Goal: Task Accomplishment & Management: Use online tool/utility

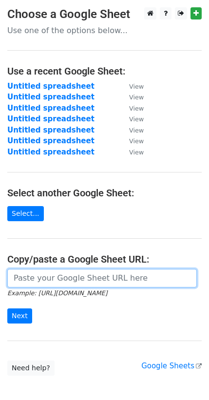
click at [58, 277] on input "url" at bounding box center [102, 278] width 190 height 19
paste input "[URL][DOMAIN_NAME]"
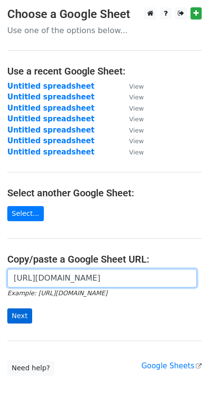
type input "[URL][DOMAIN_NAME]"
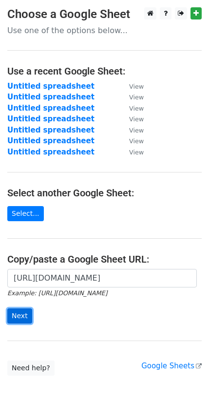
click at [24, 318] on input "Next" at bounding box center [19, 316] width 25 height 15
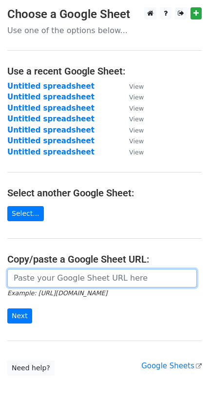
click at [26, 282] on input "url" at bounding box center [102, 278] width 190 height 19
paste input "[URL][DOMAIN_NAME]"
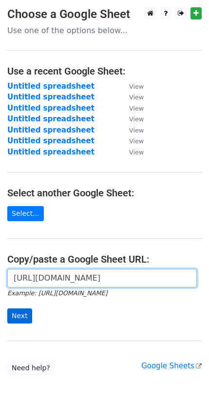
type input "[URL][DOMAIN_NAME]"
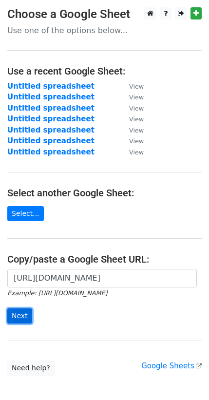
click at [22, 320] on input "Next" at bounding box center [19, 316] width 25 height 15
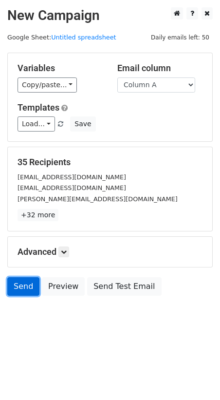
click at [22, 280] on link "Send" at bounding box center [23, 287] width 32 height 19
click at [21, 284] on link "Send" at bounding box center [23, 287] width 32 height 19
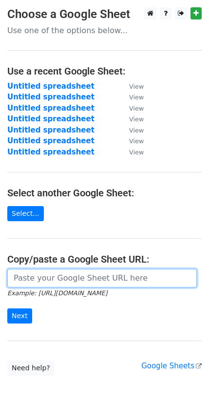
click at [65, 276] on input "url" at bounding box center [102, 278] width 190 height 19
paste input "[URL][DOMAIN_NAME]"
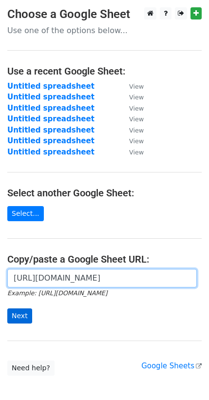
type input "[URL][DOMAIN_NAME]"
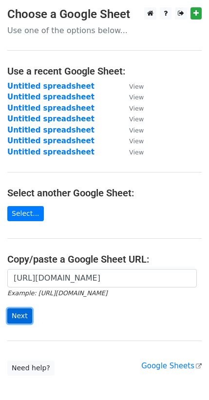
scroll to position [0, 0]
click at [30, 319] on input "Next" at bounding box center [19, 316] width 25 height 15
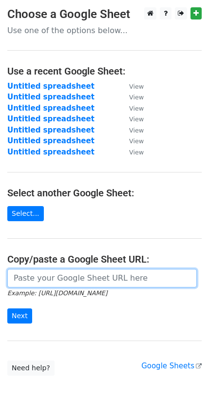
click at [40, 283] on input "url" at bounding box center [102, 278] width 190 height 19
paste input "https://docs.google.com/spreadsheets/d/1UhNFLXPJP40Xgpx6vwW5hbzSvAc5iYY-yQIG156…"
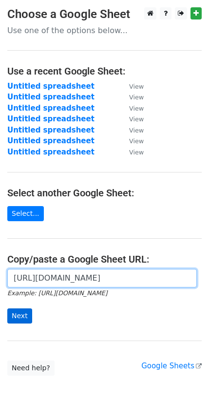
type input "https://docs.google.com/spreadsheets/d/1UhNFLXPJP40Xgpx6vwW5hbzSvAc5iYY-yQIG156…"
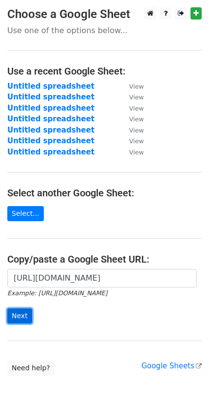
click at [22, 310] on input "Next" at bounding box center [19, 316] width 25 height 15
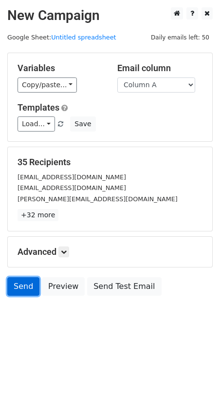
click at [14, 286] on link "Send" at bounding box center [23, 287] width 32 height 19
